Goal: Navigation & Orientation: Understand site structure

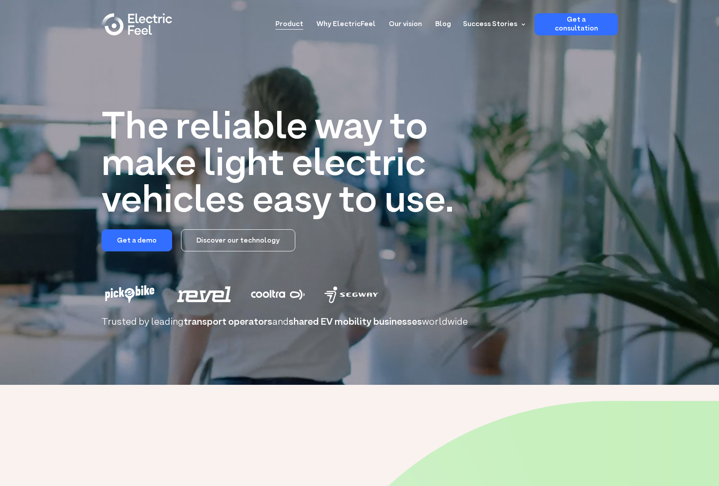
click at [303, 19] on link "Product" at bounding box center [289, 21] width 28 height 16
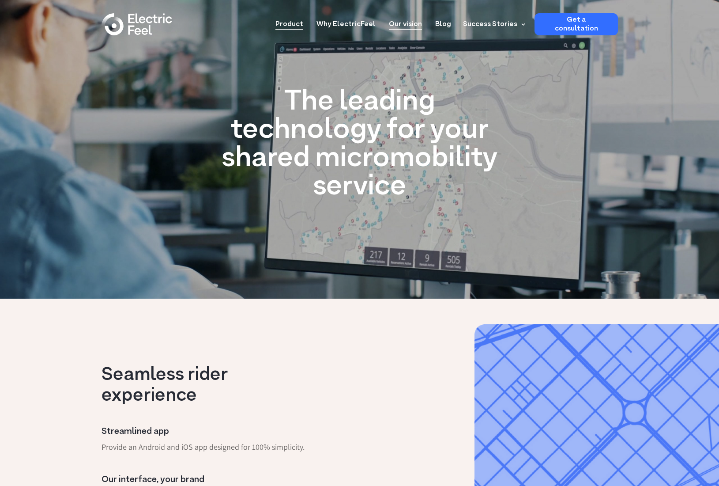
click at [407, 21] on link "Our vision" at bounding box center [405, 21] width 33 height 16
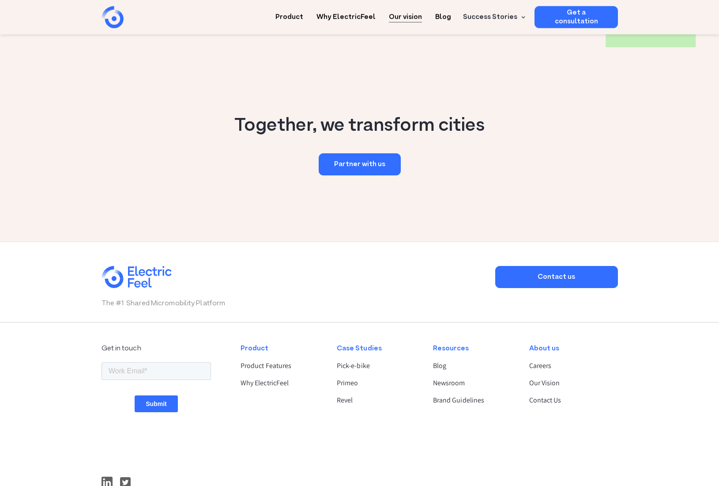
scroll to position [1306, 0]
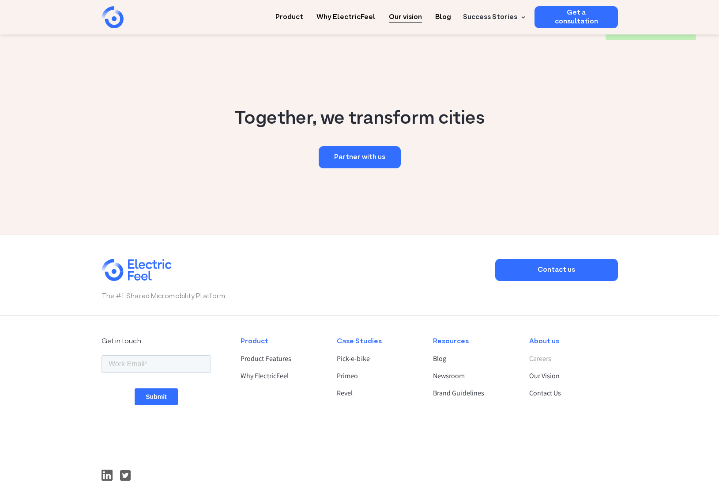
click at [543, 357] on link "Careers" at bounding box center [569, 358] width 81 height 11
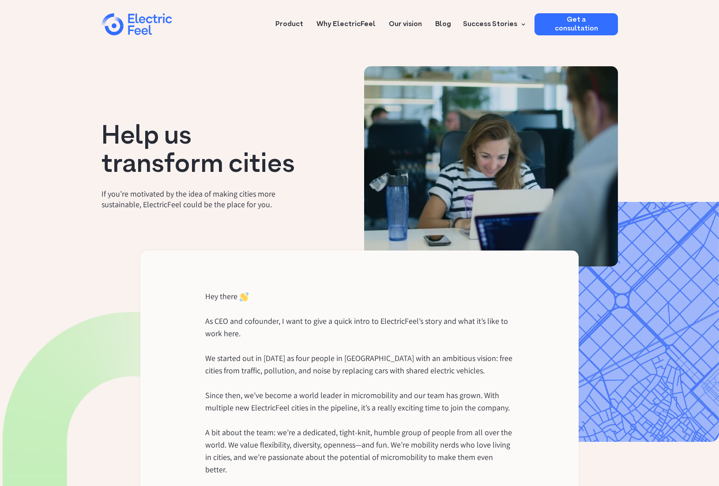
drag, startPoint x: 417, startPoint y: 351, endPoint x: 412, endPoint y: 346, distance: 6.9
click at [306, 339] on p "As CEO and cofounder, I want to give a quick intro to ElectricFeel’s story and …" at bounding box center [359, 407] width 309 height 185
click at [399, 18] on link "Our vision" at bounding box center [405, 21] width 33 height 16
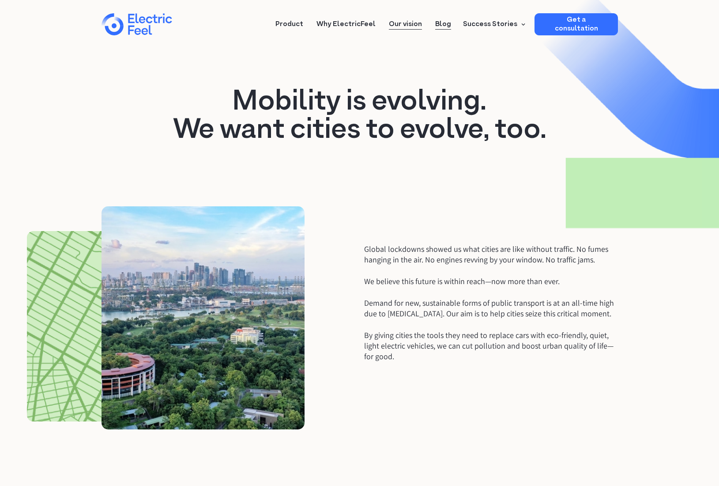
click at [451, 28] on link "Blog" at bounding box center [443, 21] width 16 height 16
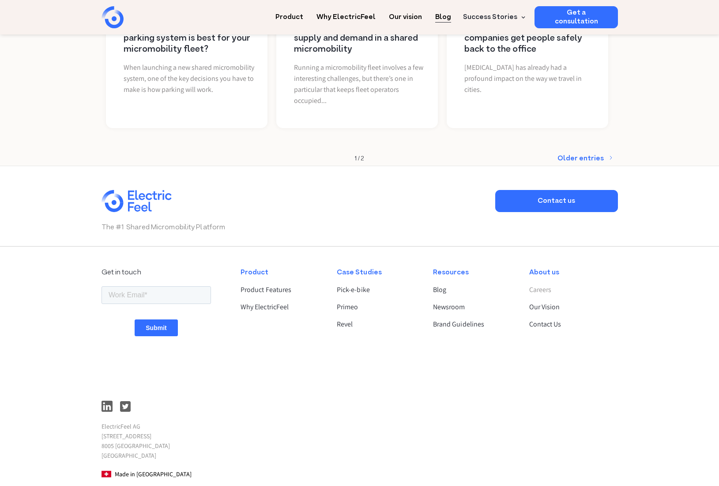
click at [547, 291] on link "Careers" at bounding box center [569, 289] width 81 height 11
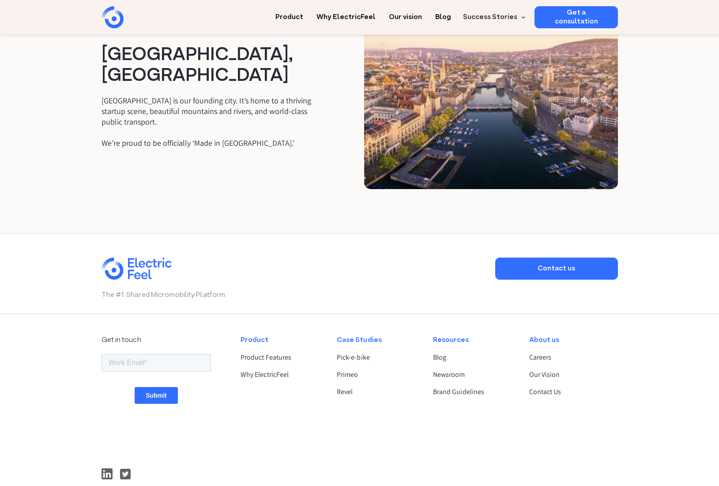
scroll to position [1396, 0]
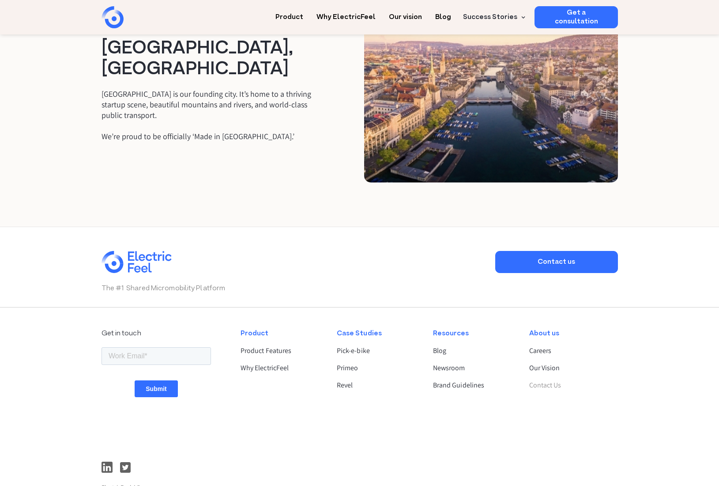
click at [540, 380] on link "Contact Us" at bounding box center [569, 385] width 81 height 11
